Goal: Ask a question

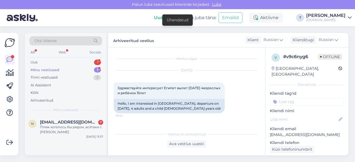
scroll to position [55, 0]
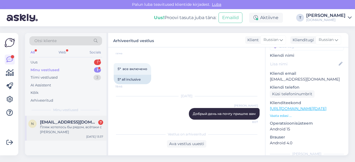
click at [57, 126] on div "Пляж хотелось бы рядом, всётаки с [PERSON_NAME]" at bounding box center [71, 130] width 63 height 10
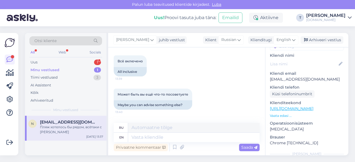
scroll to position [755, 0]
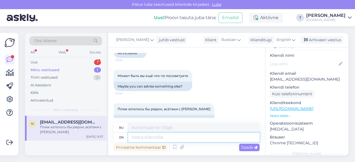
click at [173, 136] on textarea at bounding box center [193, 137] width 131 height 9
click at [280, 39] on span "English" at bounding box center [284, 40] width 14 height 6
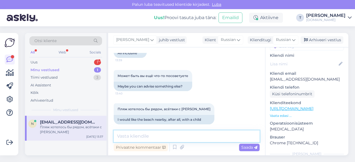
click at [165, 139] on textarea at bounding box center [187, 137] width 146 height 12
type textarea "z"
type textarea "я на почту вам пришлю"
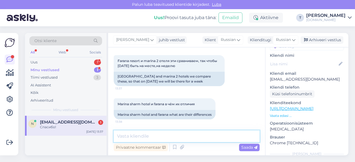
scroll to position [688, 0]
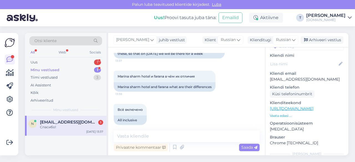
click at [292, 77] on p "[EMAIL_ADDRESS][DOMAIN_NAME]" at bounding box center [307, 80] width 74 height 6
copy p "[EMAIL_ADDRESS][DOMAIN_NAME]"
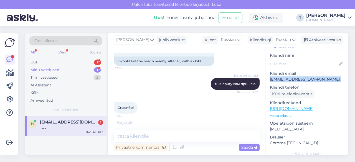
scroll to position [943, 0]
click at [75, 66] on div "Minu vestlused 1" at bounding box center [65, 70] width 73 height 8
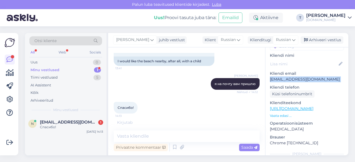
scroll to position [937, 0]
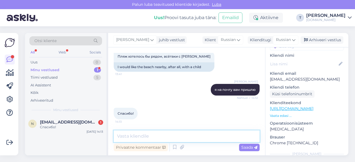
click at [149, 136] on textarea at bounding box center [187, 137] width 146 height 12
type textarea "вылет всё"
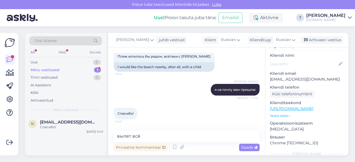
scroll to position [0, 0]
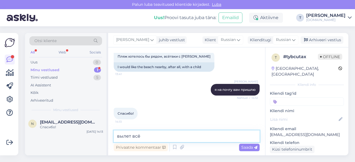
click at [149, 136] on textarea "вылет всё" at bounding box center [187, 137] width 146 height 12
type textarea "вылет всё равно когда? лишь бы 15 числа быть там?"
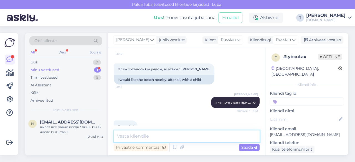
scroll to position [767, 0]
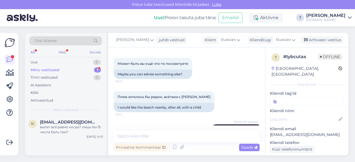
drag, startPoint x: 187, startPoint y: 90, endPoint x: 113, endPoint y: 78, distance: 75.1
click at [113, 78] on div "Vestlus algas [DATE] Добрый день! Есть ли предложения на бюджетный отель на ост…" at bounding box center [186, 101] width 157 height 108
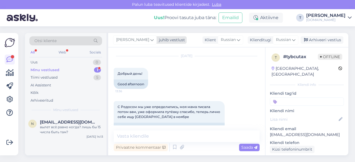
drag, startPoint x: 185, startPoint y: 90, endPoint x: 114, endPoint y: 42, distance: 85.5
click at [114, 42] on div "[PERSON_NAME] vestlust Klient Russian Klienditugi Russian Arabic Belarusian Bul…" at bounding box center [228, 94] width 240 height 123
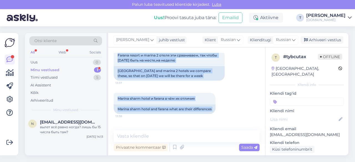
scroll to position [618, 0]
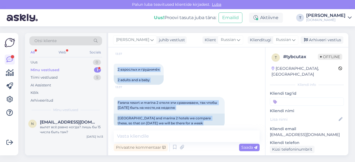
drag, startPoint x: 144, startPoint y: 98, endPoint x: 110, endPoint y: 112, distance: 37.0
click at [110, 112] on div "Vestlus algas [DATE] Добрый день! Есть ли предложения на бюджетный отель на ост…" at bounding box center [186, 101] width 157 height 108
copy div "Добрый день! 13:36 Good afternoon С Родосом мы уже определились, моя мама писал…"
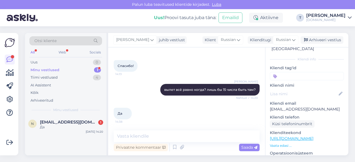
scroll to position [55, 0]
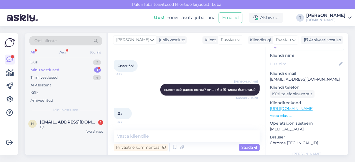
click at [283, 113] on p "Vaata edasi ..." at bounding box center [307, 115] width 74 height 5
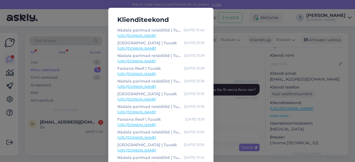
click at [155, 74] on link "[URL][DOMAIN_NAME]" at bounding box center [160, 74] width 87 height 5
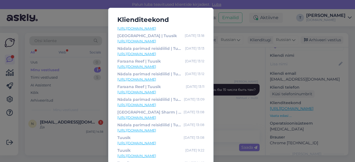
scroll to position [176, 0]
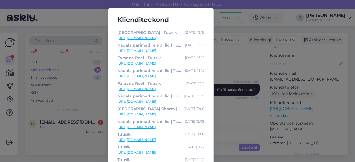
click at [249, 72] on div "Klienditeekond Nädala parimad reisidiilid | Tuusik [DATE] 13:40 [URL][DOMAIN_NA…" at bounding box center [177, 81] width 355 height 162
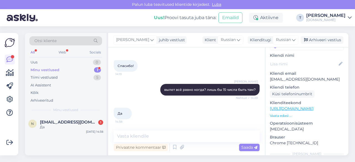
click at [283, 77] on p "[EMAIL_ADDRESS][DOMAIN_NAME]" at bounding box center [307, 80] width 74 height 6
copy p "[EMAIL_ADDRESS][DOMAIN_NAME]"
